Goal: Navigation & Orientation: Go to known website

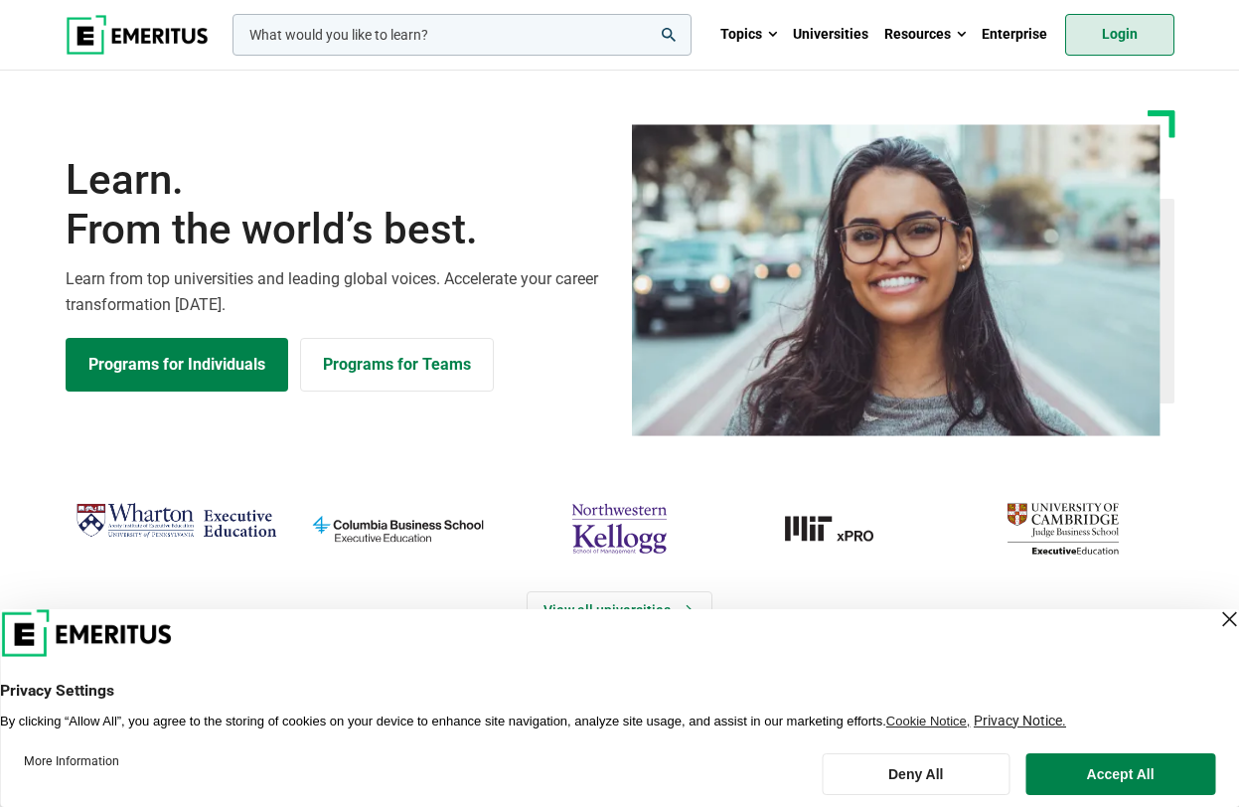
click at [1103, 45] on link "Login" at bounding box center [1119, 35] width 109 height 42
